Goal: Book appointment/travel/reservation

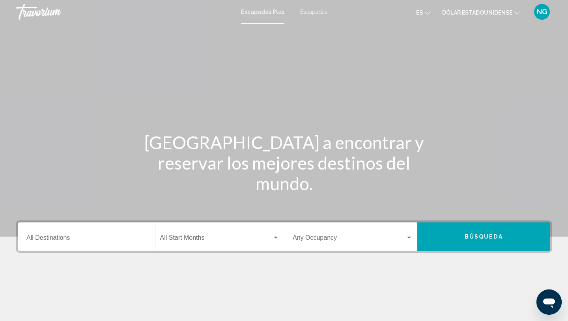
click at [318, 11] on font "Escapadas" at bounding box center [313, 12] width 27 height 6
click at [59, 241] on input "Destination All Destinations" at bounding box center [86, 239] width 120 height 7
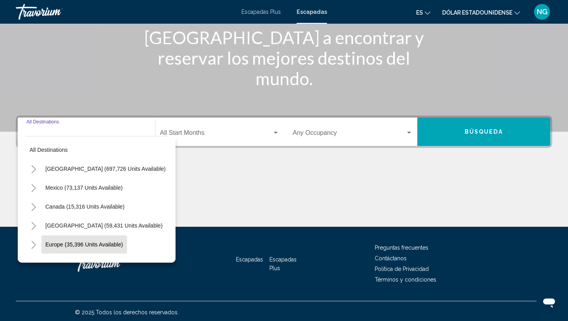
scroll to position [107, 0]
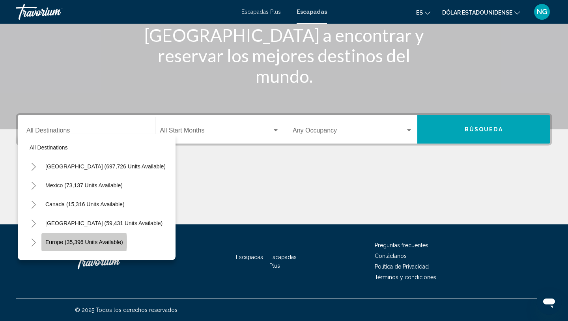
click at [77, 242] on span "Europe (35,396 units available)" at bounding box center [84, 242] width 78 height 6
type input "**********"
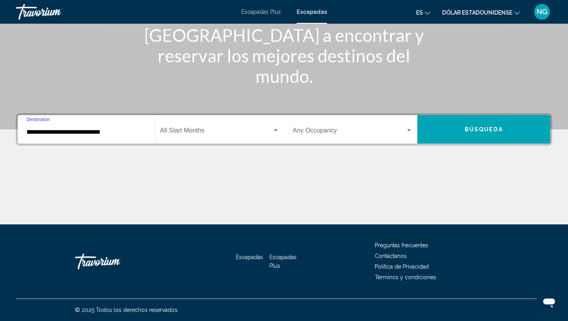
click at [193, 130] on span "Search widget" at bounding box center [216, 132] width 112 height 7
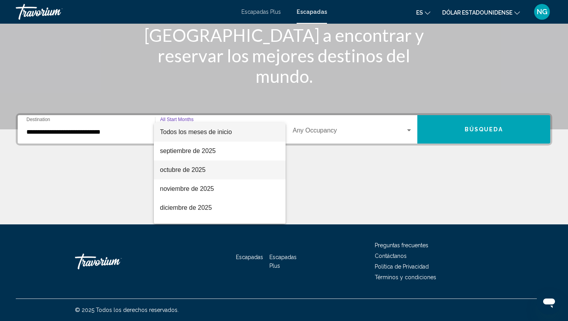
click at [181, 170] on font "octubre de 2025" at bounding box center [183, 170] width 46 height 7
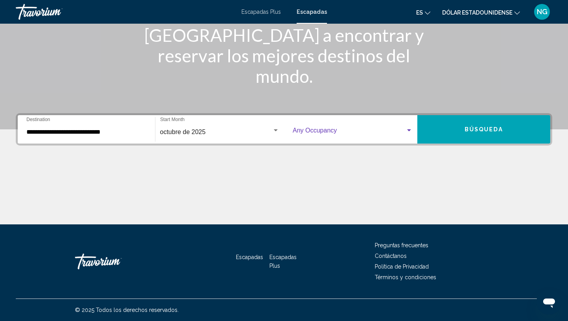
click at [313, 131] on span "Search widget" at bounding box center [349, 132] width 113 height 7
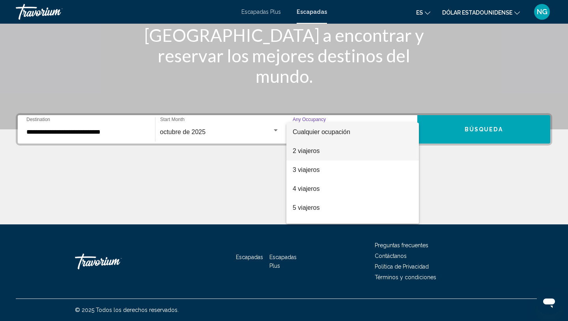
click at [307, 151] on font "2 viajeros" at bounding box center [306, 151] width 27 height 7
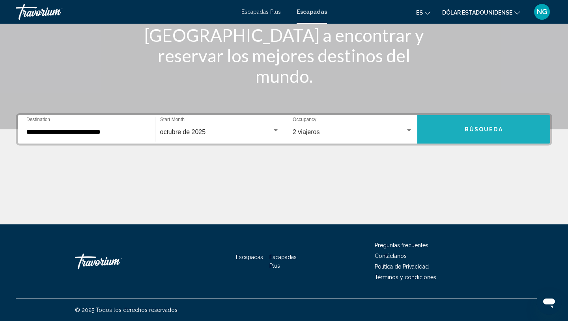
click at [477, 132] on span "Búsqueda" at bounding box center [484, 130] width 38 height 6
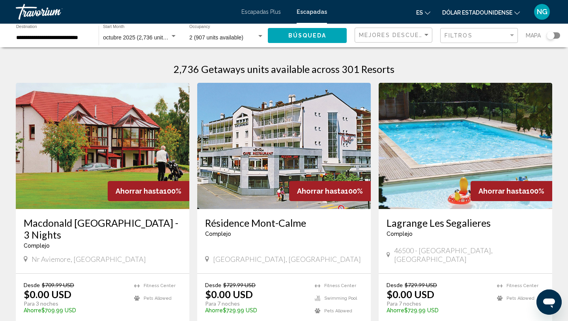
click at [556, 34] on div "Search widget" at bounding box center [553, 35] width 13 height 6
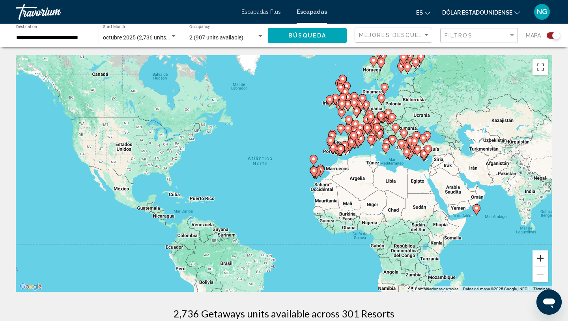
click at [540, 256] on button "Ampliar" at bounding box center [541, 259] width 16 height 16
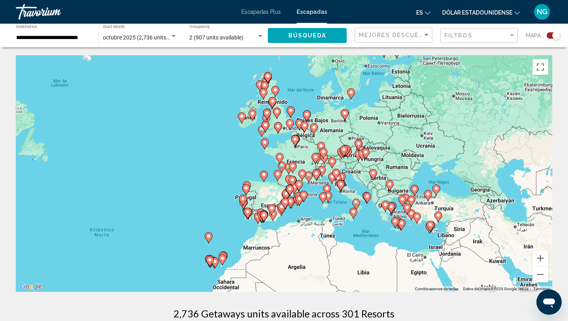
drag, startPoint x: 458, startPoint y: 146, endPoint x: 323, endPoint y: 231, distance: 159.2
click at [323, 231] on div "Para activar la función de arrastre con el teclado, pulsa Alt + Intro. Cuando h…" at bounding box center [284, 173] width 537 height 237
click at [542, 257] on button "Ampliar" at bounding box center [541, 259] width 16 height 16
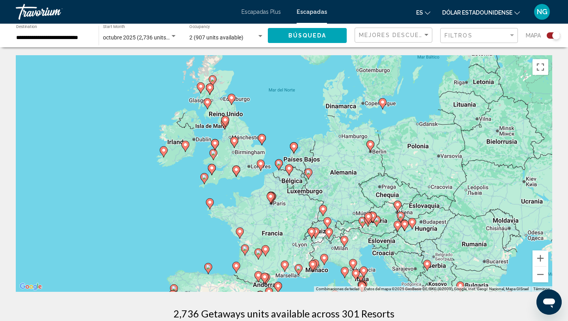
drag, startPoint x: 327, startPoint y: 117, endPoint x: 292, endPoint y: 201, distance: 90.8
click at [292, 201] on div "Para activar la función de arrastre con el teclado, pulsa Alt + Intro. Cuando h…" at bounding box center [284, 173] width 537 height 237
click at [540, 259] on button "Ampliar" at bounding box center [541, 259] width 16 height 16
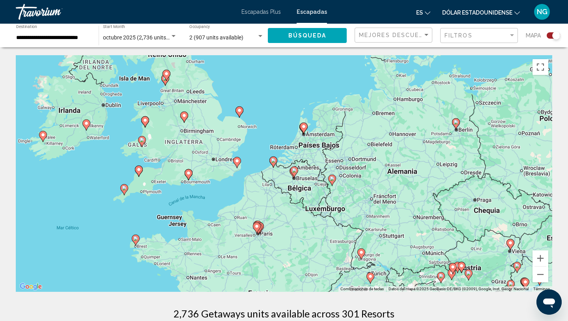
click at [274, 159] on image "Contenido principal" at bounding box center [273, 160] width 5 height 5
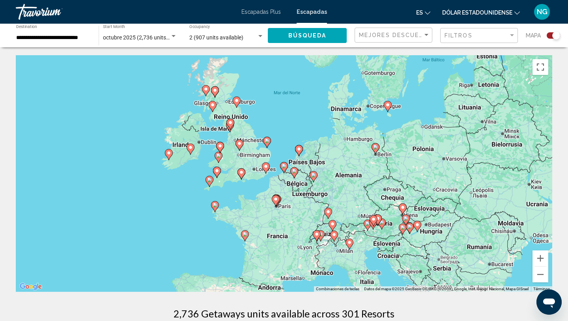
click at [284, 167] on image "Contenido principal" at bounding box center [284, 166] width 5 height 5
type input "**********"
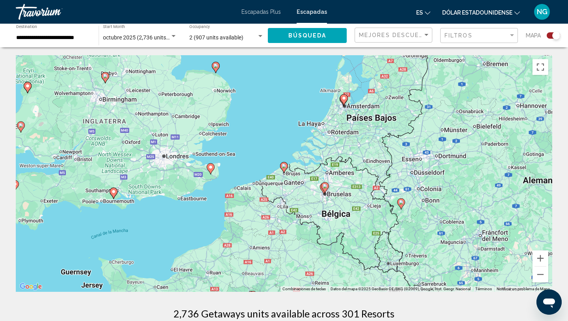
click at [285, 166] on image "Contenido principal" at bounding box center [284, 166] width 5 height 5
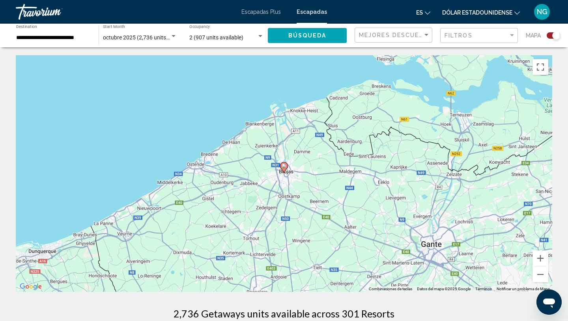
click at [285, 167] on image "Contenido principal" at bounding box center [284, 166] width 5 height 5
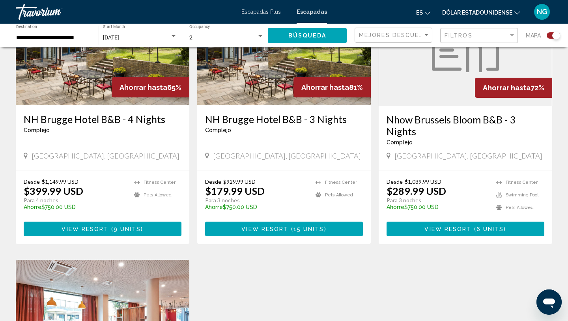
scroll to position [303, 0]
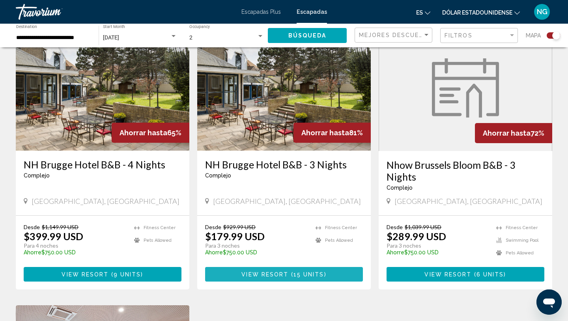
click at [284, 272] on span "View Resort" at bounding box center [265, 275] width 47 height 6
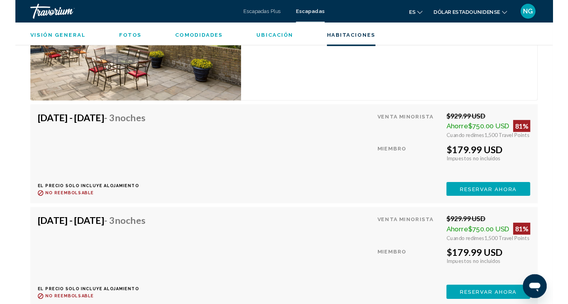
scroll to position [1247, 0]
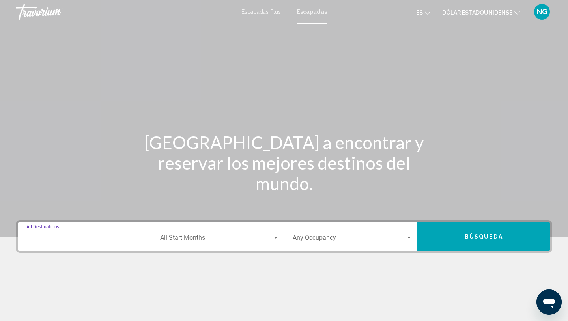
click at [48, 242] on input "Destination All Destinations" at bounding box center [86, 239] width 120 height 7
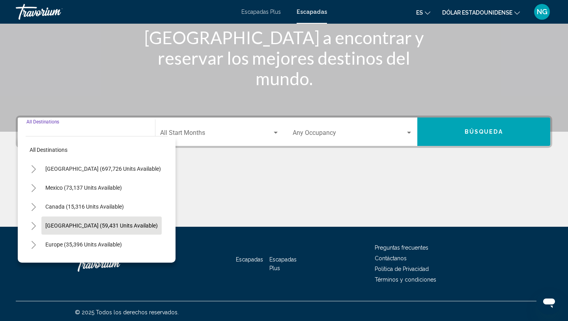
scroll to position [107, 0]
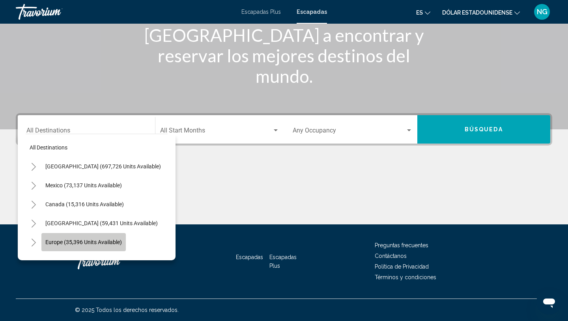
click at [77, 240] on span "Europe (35,396 units available)" at bounding box center [83, 242] width 77 height 6
type input "**********"
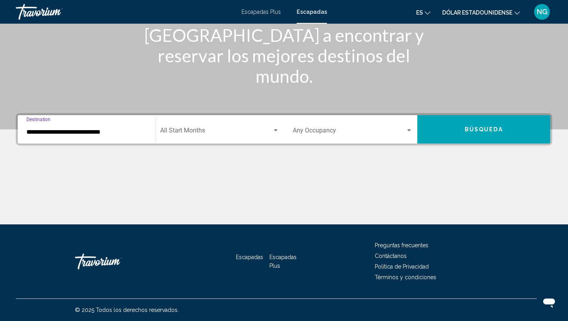
click at [171, 129] on span "Search widget" at bounding box center [216, 132] width 112 height 7
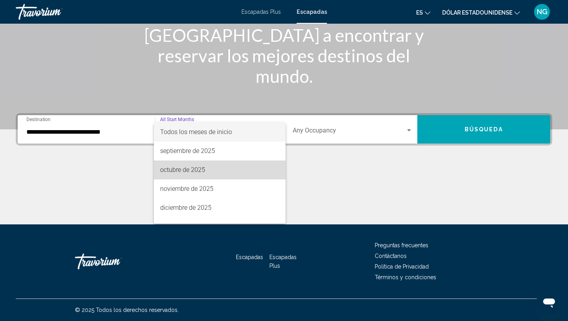
click at [174, 166] on span "octubre de 2025" at bounding box center [220, 170] width 120 height 19
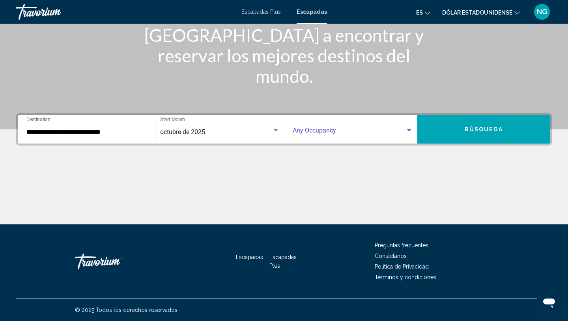
click at [309, 133] on span "Search widget" at bounding box center [349, 132] width 113 height 7
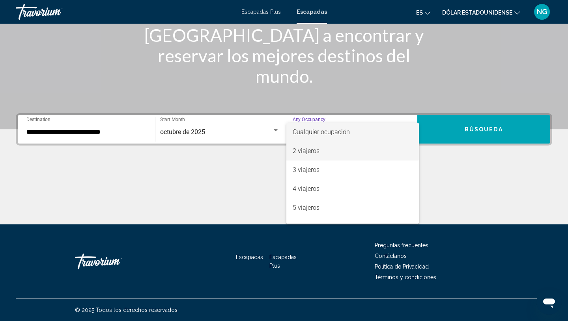
click at [305, 152] on font "2 viajeros" at bounding box center [306, 150] width 27 height 7
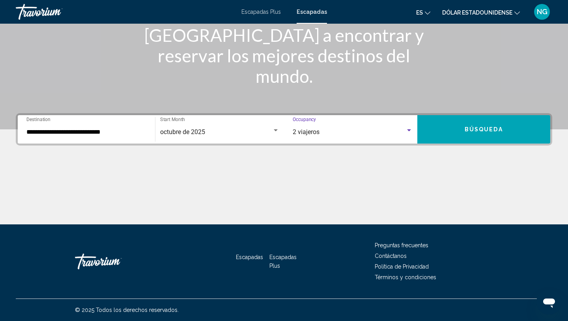
click at [501, 128] on span "Búsqueda" at bounding box center [484, 130] width 38 height 6
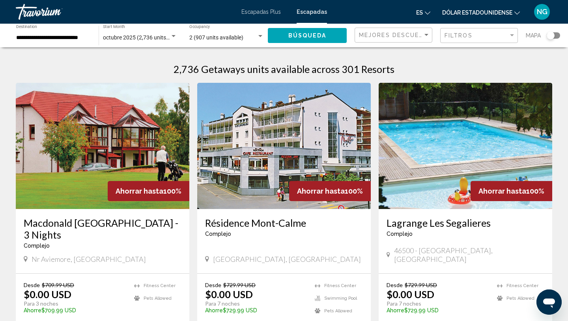
click at [557, 36] on div "Search widget" at bounding box center [553, 35] width 13 height 6
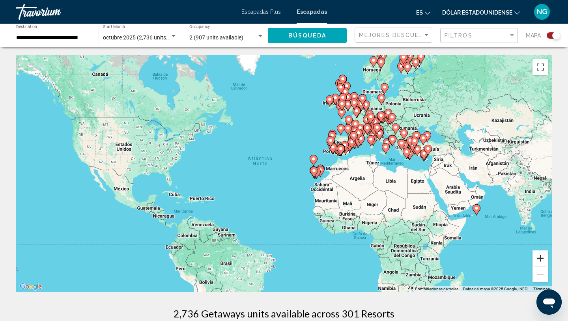
click at [540, 258] on button "Ampliar" at bounding box center [541, 259] width 16 height 16
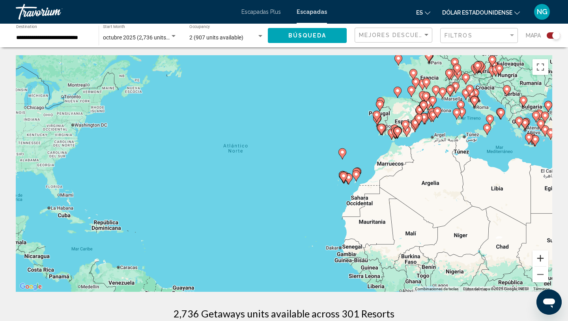
click at [542, 257] on button "Ampliar" at bounding box center [541, 259] width 16 height 16
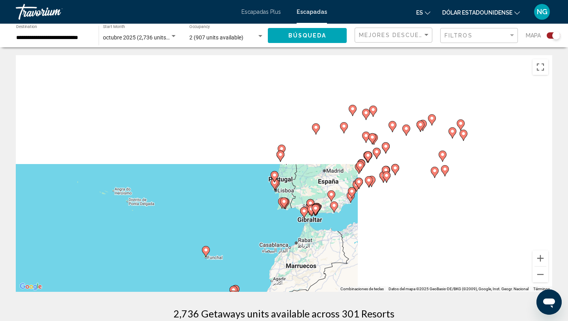
drag, startPoint x: 513, startPoint y: 181, endPoint x: 309, endPoint y: 298, distance: 235.0
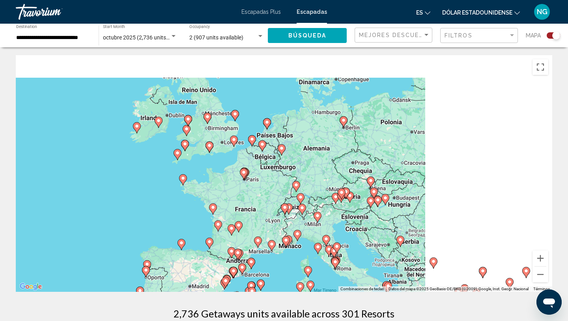
drag, startPoint x: 422, startPoint y: 166, endPoint x: 278, endPoint y: 298, distance: 195.5
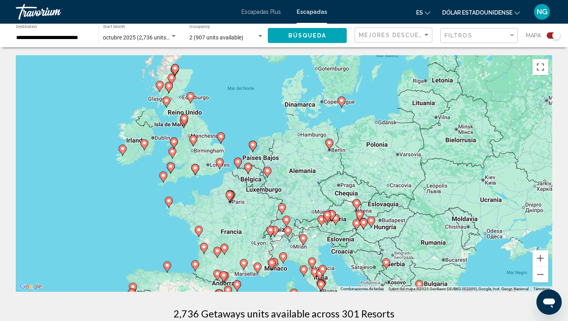
click at [247, 170] on icon "Contenido principal" at bounding box center [248, 168] width 7 height 10
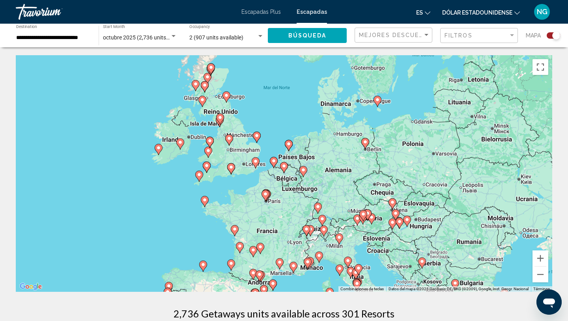
click at [285, 165] on image "Contenido principal" at bounding box center [284, 166] width 5 height 5
type input "**********"
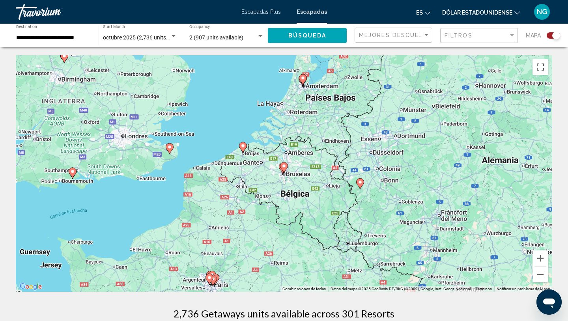
click at [284, 167] on image "Contenido principal" at bounding box center [284, 166] width 5 height 5
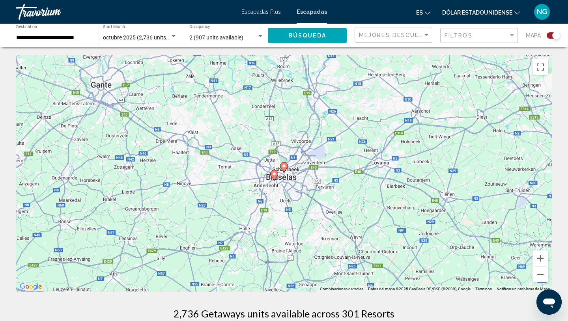
click at [284, 166] on image "Contenido principal" at bounding box center [284, 166] width 5 height 5
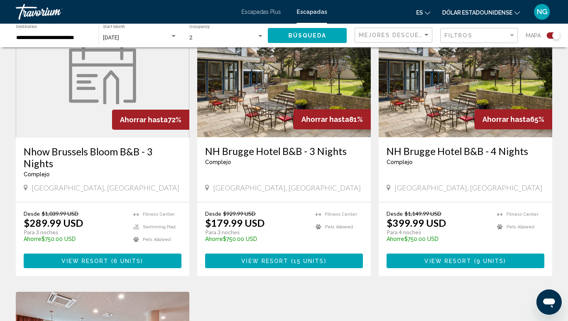
scroll to position [320, 0]
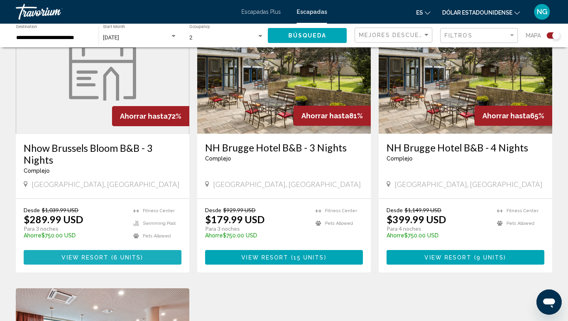
click at [76, 257] on span "View Resort" at bounding box center [85, 258] width 47 height 6
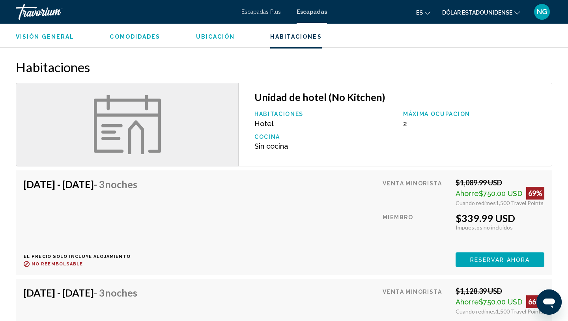
scroll to position [775, 0]
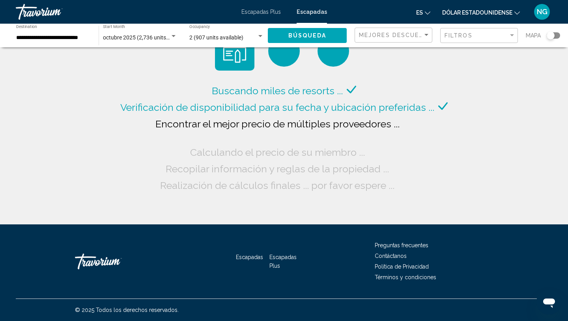
click at [556, 36] on div "Search widget" at bounding box center [553, 35] width 13 height 6
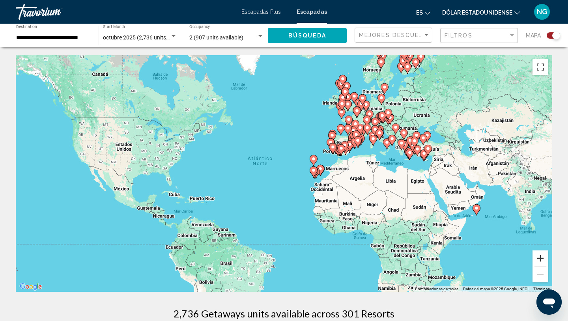
click at [542, 255] on button "Ampliar" at bounding box center [541, 259] width 16 height 16
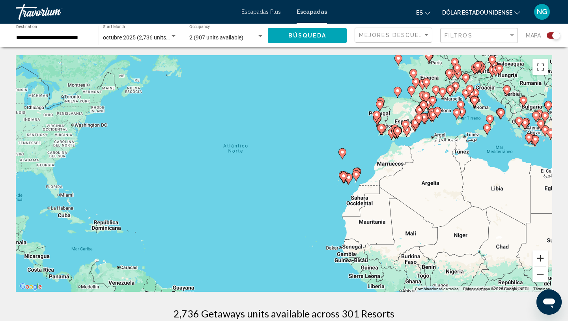
click at [543, 257] on button "Ampliar" at bounding box center [541, 259] width 16 height 16
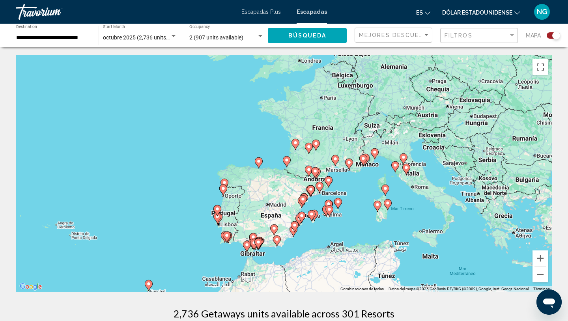
drag, startPoint x: 502, startPoint y: 173, endPoint x: 246, endPoint y: 319, distance: 294.9
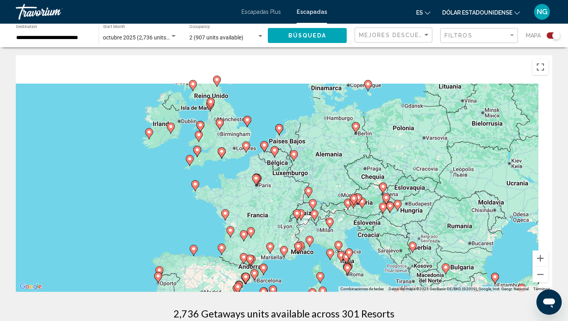
drag, startPoint x: 299, startPoint y: 210, endPoint x: 229, endPoint y: 306, distance: 118.9
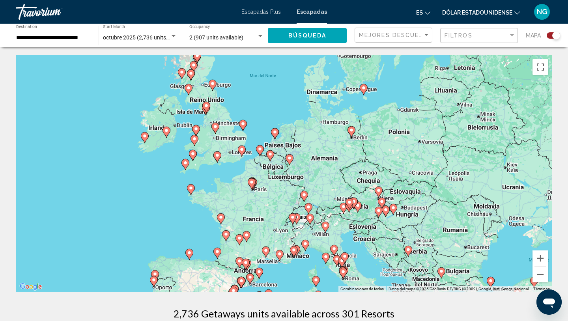
click at [259, 150] on image "Contenido principal" at bounding box center [260, 149] width 5 height 5
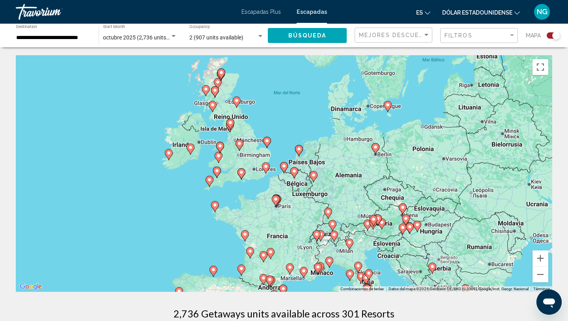
click at [284, 166] on image "Contenido principal" at bounding box center [284, 166] width 5 height 5
type input "**********"
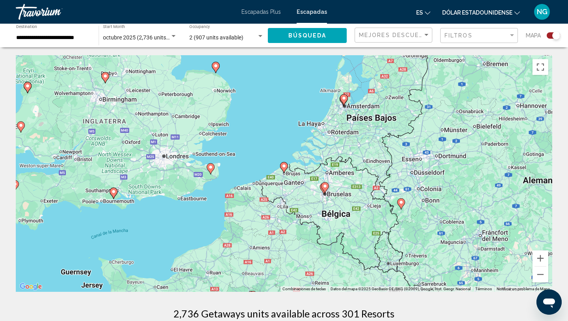
click at [284, 170] on icon "Contenido principal" at bounding box center [284, 168] width 7 height 10
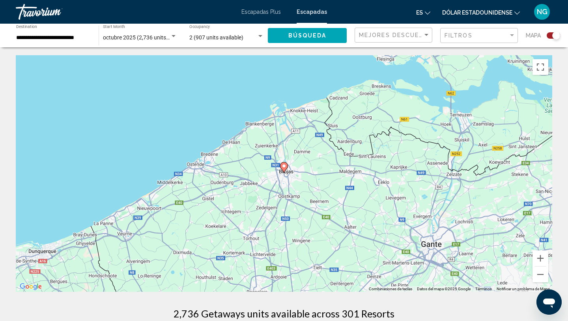
click at [285, 165] on image "Contenido principal" at bounding box center [284, 166] width 5 height 5
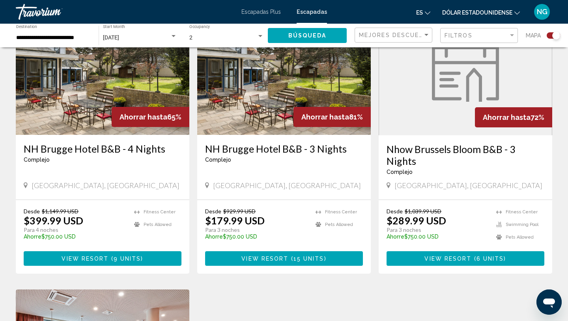
scroll to position [313, 0]
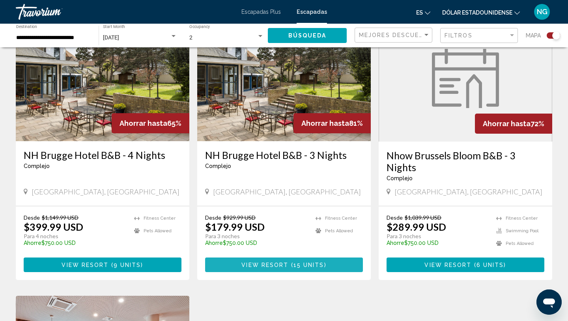
click at [265, 268] on span "View Resort" at bounding box center [265, 265] width 47 height 6
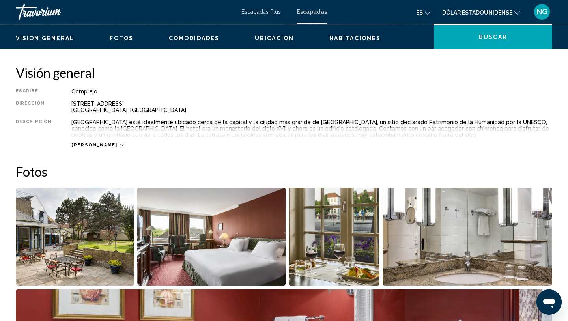
scroll to position [240, 0]
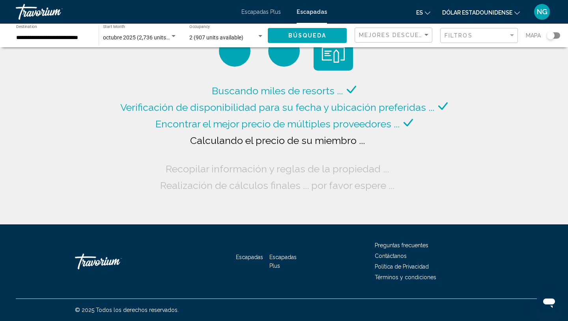
click at [557, 36] on div "Search widget" at bounding box center [553, 35] width 13 height 6
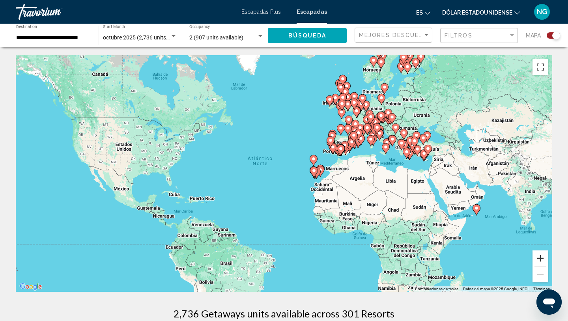
click at [542, 257] on button "Ampliar" at bounding box center [541, 259] width 16 height 16
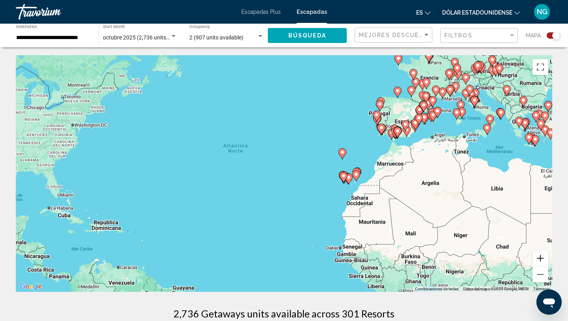
click at [542, 257] on button "Ampliar" at bounding box center [541, 259] width 16 height 16
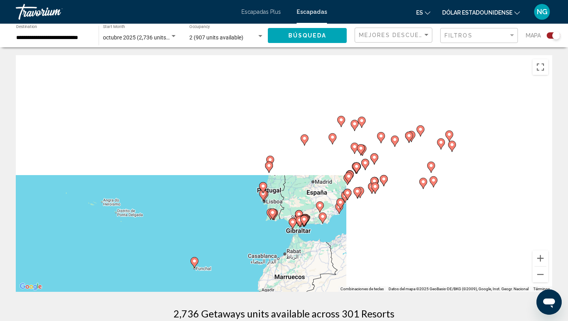
drag, startPoint x: 289, startPoint y: 283, endPoint x: 279, endPoint y: 293, distance: 14.5
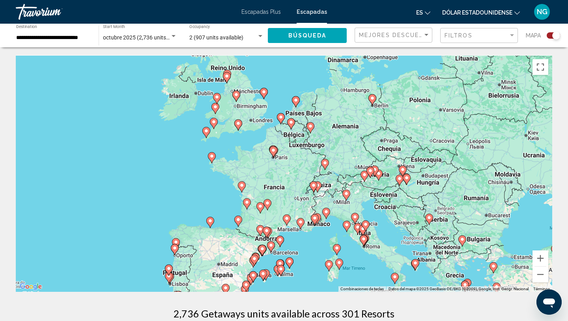
drag, startPoint x: 249, startPoint y: 296, endPoint x: 219, endPoint y: 321, distance: 39.0
click at [219, 321] on html "**********" at bounding box center [284, 160] width 568 height 321
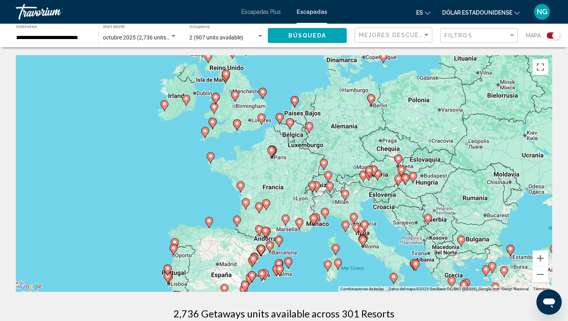
click at [290, 123] on image "Contenido principal" at bounding box center [290, 122] width 5 height 5
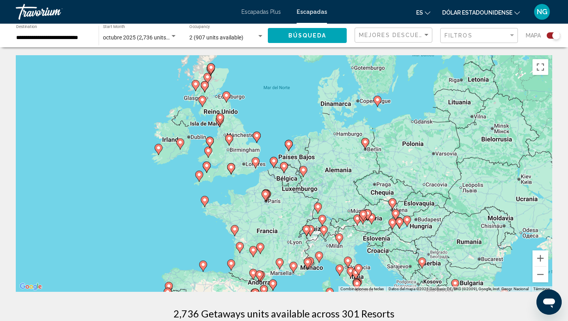
click at [283, 167] on image "Contenido principal" at bounding box center [284, 166] width 5 height 5
type input "**********"
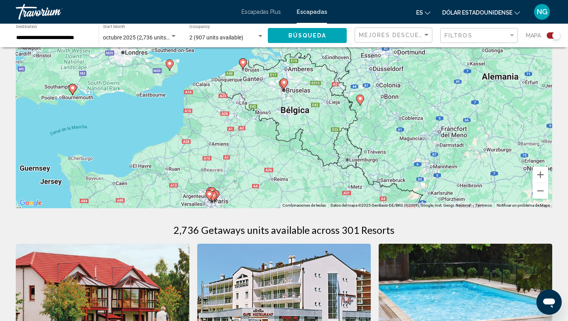
scroll to position [72, 0]
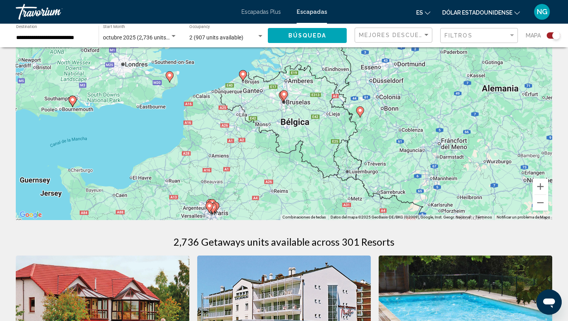
click at [285, 96] on image "Contenido principal" at bounding box center [284, 94] width 5 height 5
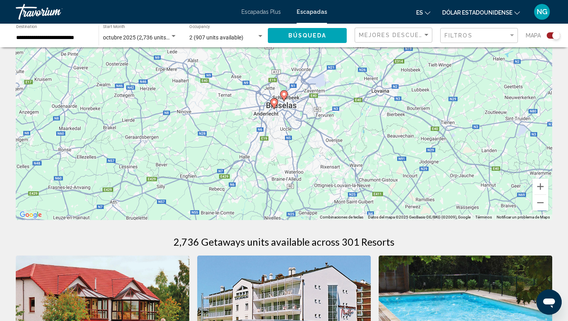
click at [276, 103] on image "Contenido principal" at bounding box center [274, 102] width 5 height 5
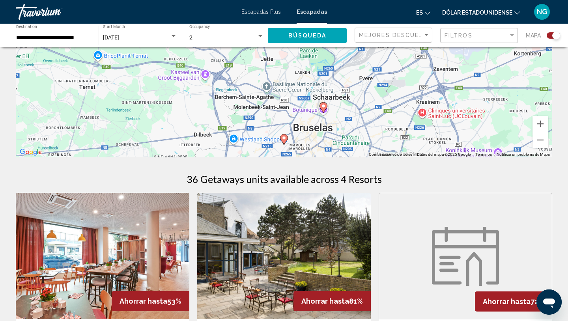
scroll to position [134, 0]
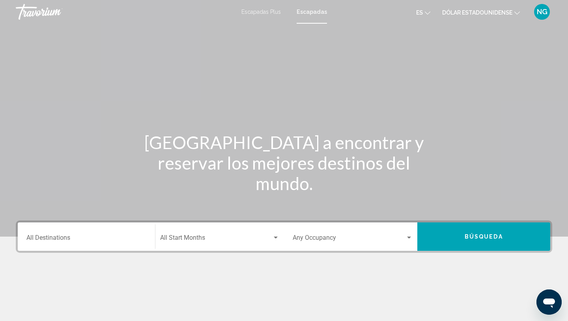
click at [84, 236] on input "Destination All Destinations" at bounding box center [86, 239] width 120 height 7
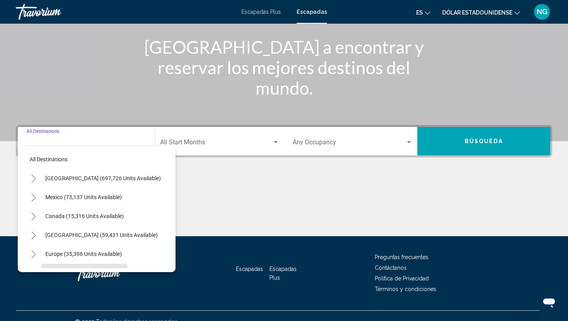
scroll to position [107, 0]
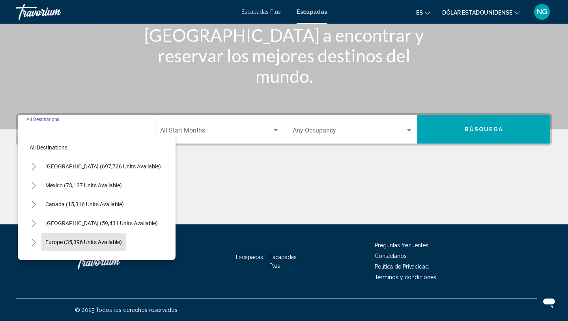
click at [86, 247] on button "Europe (35,396 units available)" at bounding box center [83, 242] width 84 height 18
type input "**********"
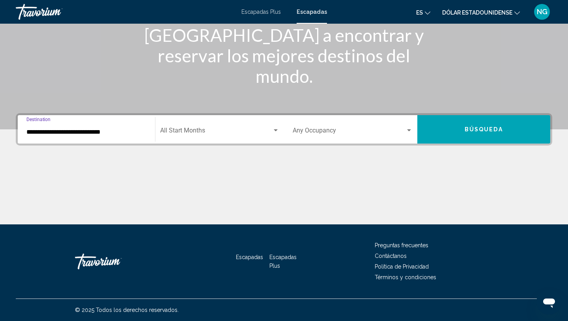
click at [201, 127] on div "Start Month All Start Months" at bounding box center [220, 129] width 120 height 25
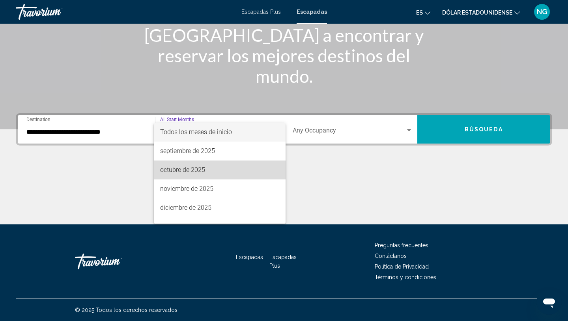
click at [193, 172] on font "octubre de 2025" at bounding box center [182, 169] width 45 height 7
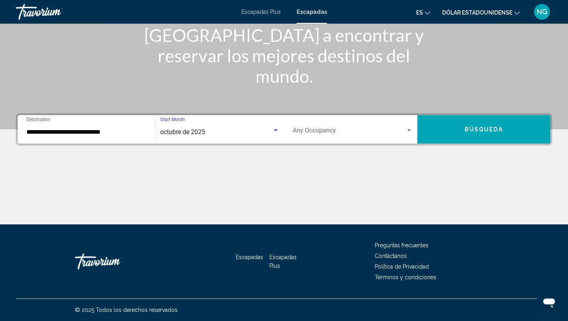
click at [307, 130] on span "Search widget" at bounding box center [349, 132] width 113 height 7
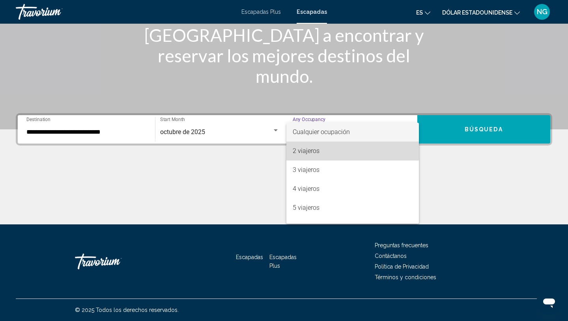
click at [303, 150] on font "2 viajeros" at bounding box center [306, 150] width 27 height 7
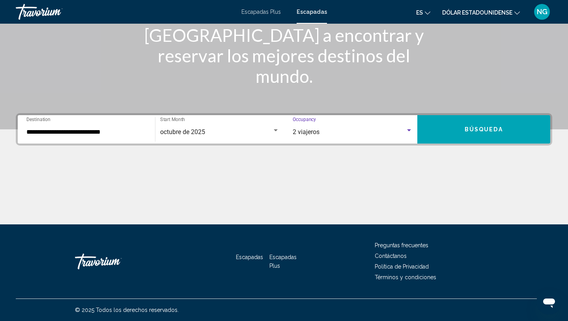
click at [439, 131] on button "Búsqueda" at bounding box center [484, 129] width 133 height 28
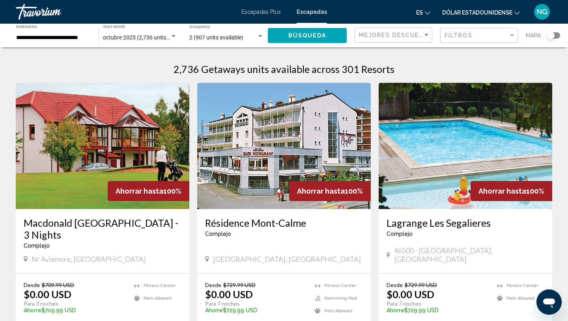
click at [557, 34] on div "Search widget" at bounding box center [553, 35] width 13 height 6
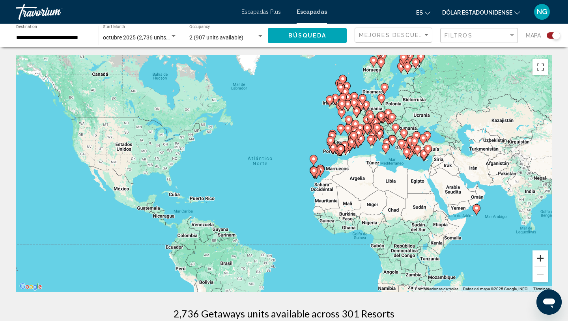
click at [543, 261] on button "Ampliar" at bounding box center [541, 259] width 16 height 16
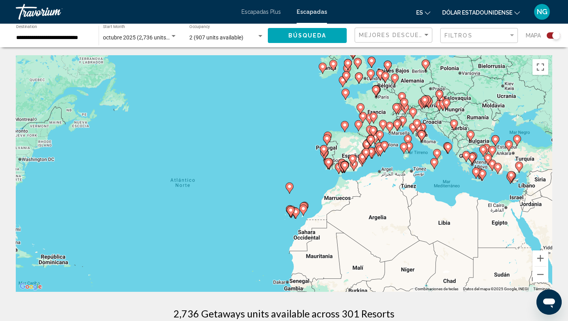
drag, startPoint x: 509, startPoint y: 160, endPoint x: 384, endPoint y: 255, distance: 157.5
click at [384, 255] on div "Para activar la función de arrastre con el teclado, pulsa Alt + Intro. Cuando h…" at bounding box center [284, 173] width 537 height 237
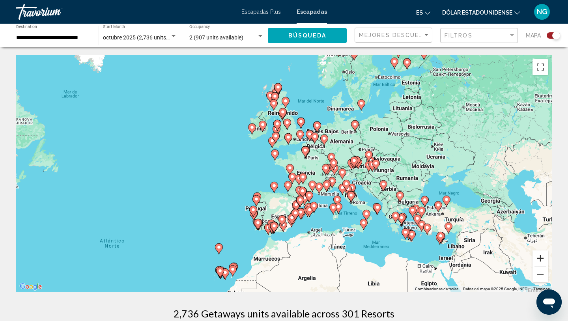
click at [540, 258] on button "Ampliar" at bounding box center [541, 259] width 16 height 16
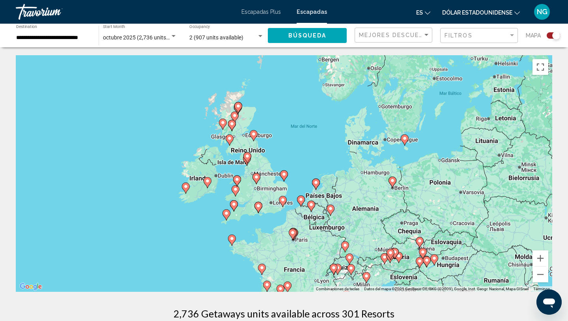
drag, startPoint x: 471, startPoint y: 184, endPoint x: 436, endPoint y: 284, distance: 105.5
click at [436, 284] on div "Para activar la función de arrastre con el teclado, pulsa Alt + Intro. Cuando h…" at bounding box center [284, 173] width 537 height 237
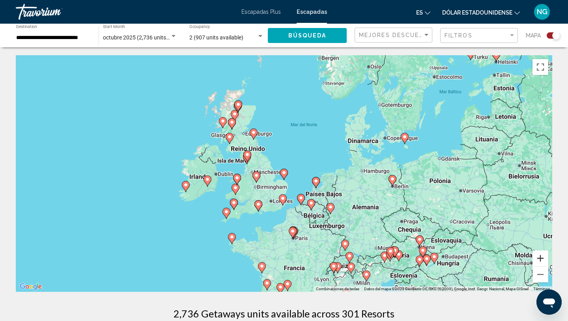
click at [539, 259] on button "Ampliar" at bounding box center [541, 259] width 16 height 16
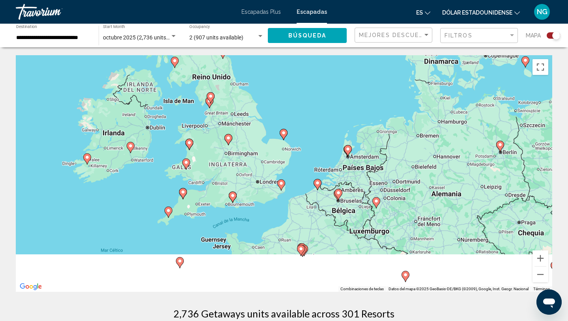
drag, startPoint x: 402, startPoint y: 220, endPoint x: 402, endPoint y: 174, distance: 45.4
click at [402, 174] on div "Para activar la función de arrastre con el teclado, pulsa Alt + Intro. Cuando h…" at bounding box center [284, 173] width 537 height 237
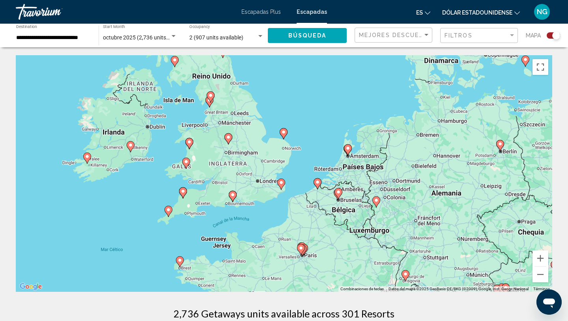
click at [338, 192] on image "Contenido principal" at bounding box center [338, 192] width 5 height 5
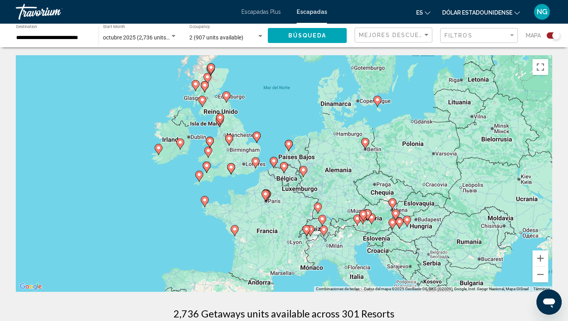
click at [285, 168] on image "Contenido principal" at bounding box center [284, 166] width 5 height 5
type input "**********"
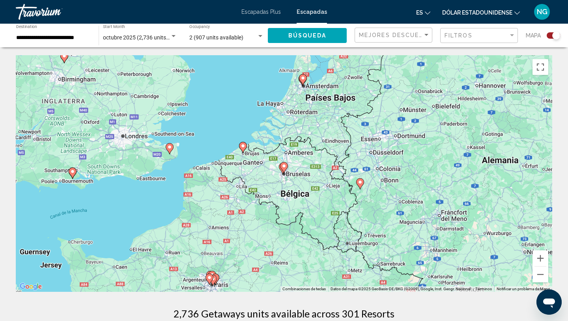
click at [285, 167] on image "Contenido principal" at bounding box center [284, 166] width 5 height 5
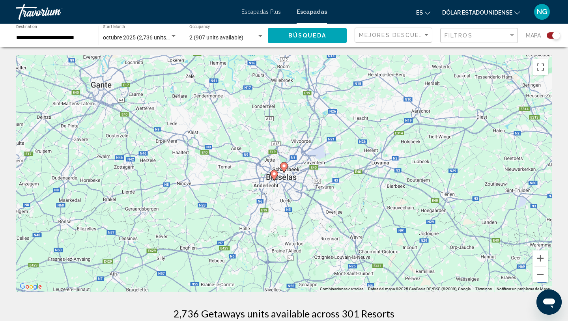
click at [285, 167] on image "Contenido principal" at bounding box center [284, 166] width 5 height 5
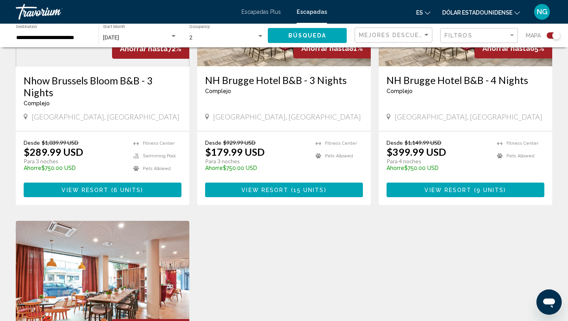
scroll to position [377, 0]
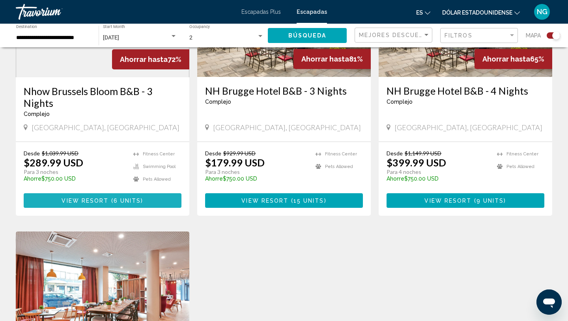
click at [141, 197] on span "View Resort ( 6 units )" at bounding box center [103, 200] width 82 height 6
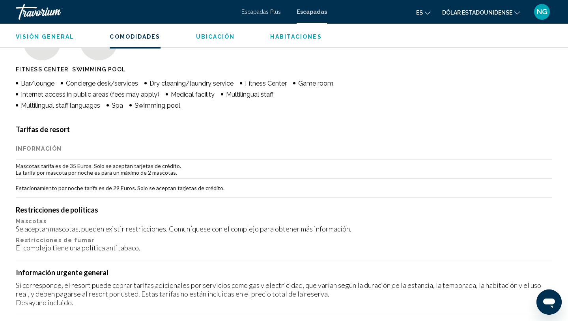
scroll to position [210, 0]
